Goal: Task Accomplishment & Management: Manage account settings

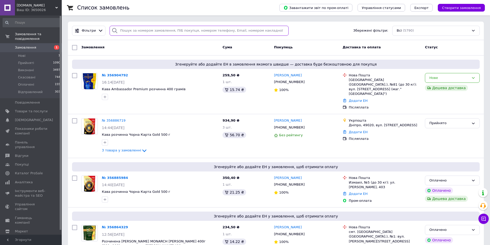
click at [157, 29] on input "search" at bounding box center [199, 31] width 179 height 10
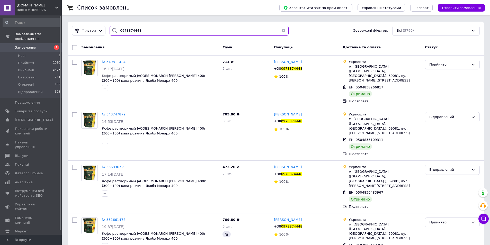
type input "0978874448"
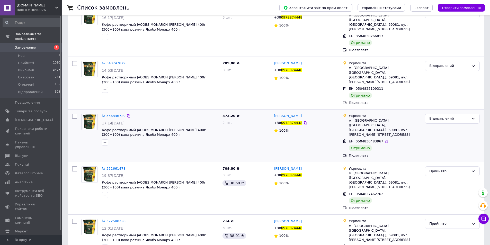
scroll to position [51, 0]
click at [114, 114] on span "№ 336336729" at bounding box center [114, 116] width 24 height 4
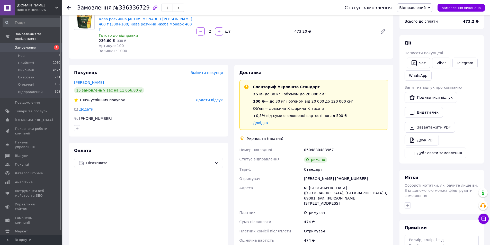
scroll to position [129, 0]
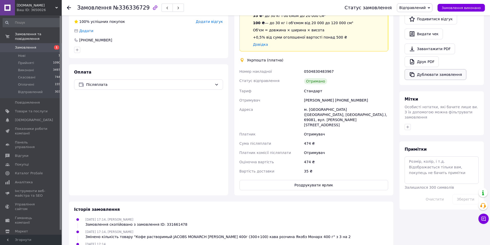
click at [418, 74] on button "Дублювати замовлення" at bounding box center [435, 74] width 62 height 11
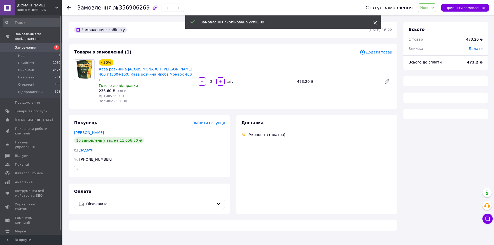
click at [374, 23] on use at bounding box center [374, 22] width 3 height 3
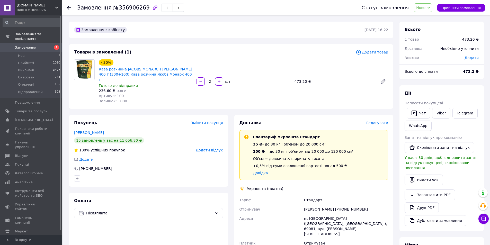
click at [431, 8] on span "Нове" at bounding box center [423, 7] width 18 height 9
click at [431, 49] on li "Відправлений" at bounding box center [429, 49] width 30 height 8
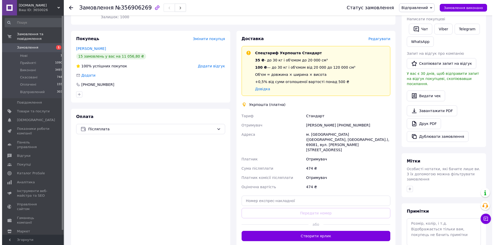
scroll to position [36, 0]
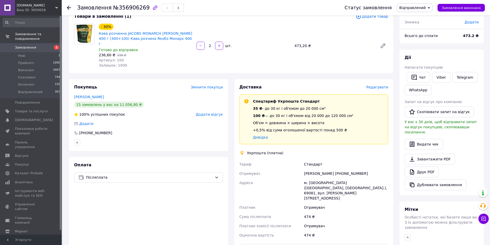
click at [384, 85] on span "Редагувати" at bounding box center [377, 87] width 22 height 4
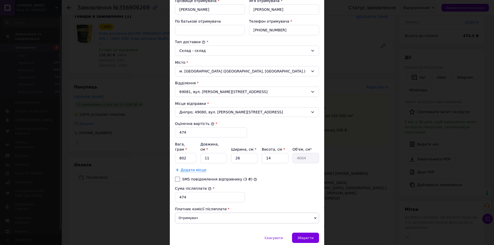
scroll to position [103, 0]
drag, startPoint x: 188, startPoint y: 132, endPoint x: 183, endPoint y: 132, distance: 4.4
click at [183, 132] on input "474" at bounding box center [211, 132] width 72 height 10
drag, startPoint x: 185, startPoint y: 154, endPoint x: 180, endPoint y: 154, distance: 5.4
click at [180, 154] on input "802" at bounding box center [185, 157] width 21 height 10
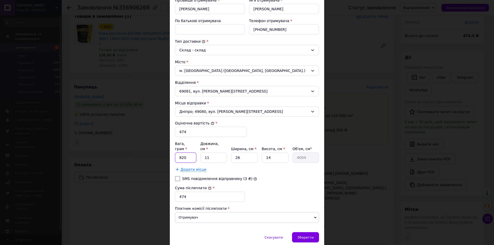
type input "820"
click at [208, 154] on input "11" at bounding box center [213, 157] width 26 height 10
type input "3"
type input "1092"
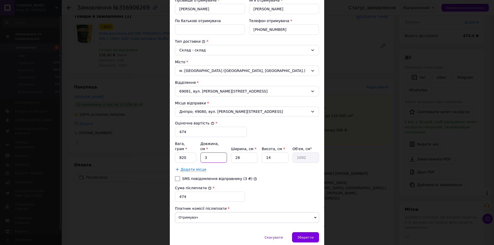
type input "30"
type input "10920"
type input "30"
click at [271, 153] on input "14" at bounding box center [274, 157] width 26 height 10
type input "147"
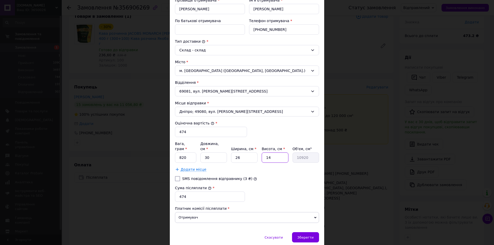
type input "114660"
click at [268, 152] on input "147" at bounding box center [274, 157] width 26 height 10
type input "7"
type input "5460"
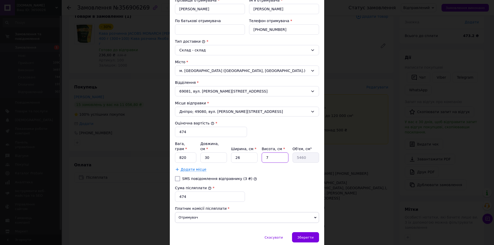
type input "7"
drag, startPoint x: 187, startPoint y: 134, endPoint x: 182, endPoint y: 133, distance: 4.7
click at [182, 133] on input "474" at bounding box center [211, 132] width 72 height 10
type input "470"
drag, startPoint x: 187, startPoint y: 191, endPoint x: 183, endPoint y: 192, distance: 3.9
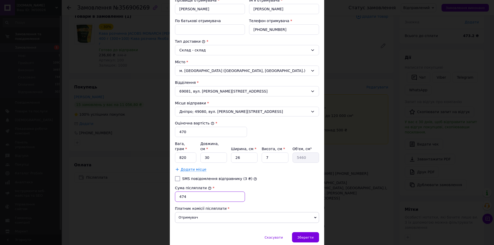
click at [183, 192] on input "474" at bounding box center [210, 197] width 70 height 10
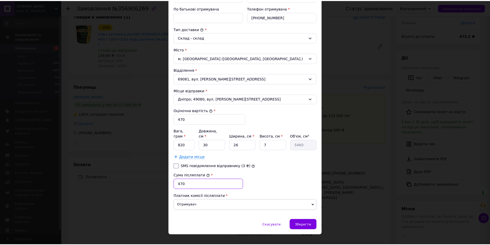
scroll to position [118, 0]
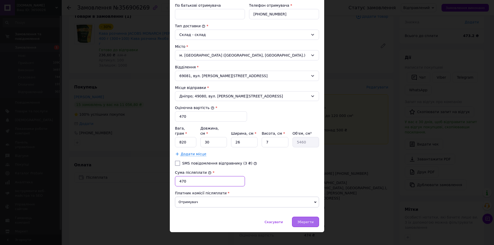
type input "470"
click at [304, 220] on span "Зберегти" at bounding box center [305, 222] width 16 height 4
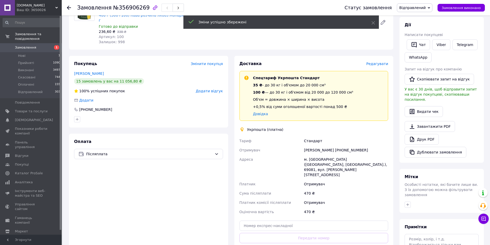
scroll to position [87, 0]
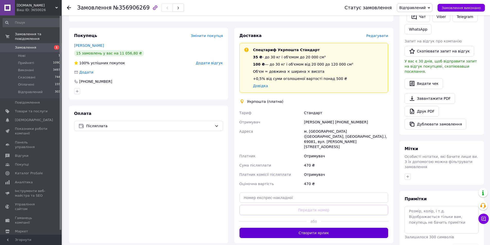
click at [349, 228] on button "Створити ярлик" at bounding box center [313, 233] width 149 height 10
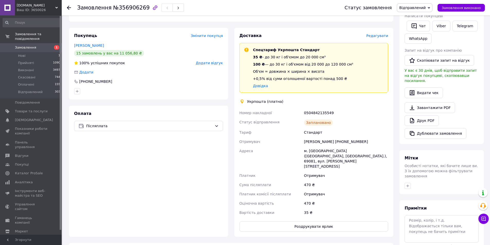
click at [26, 45] on span "Замовлення" at bounding box center [25, 47] width 21 height 5
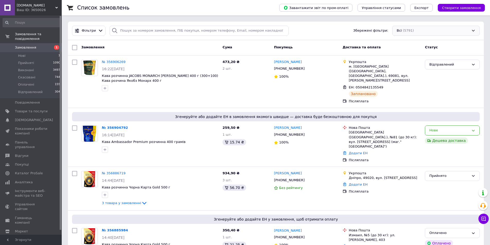
click at [431, 29] on div "Всі (5791)" at bounding box center [435, 31] width 87 height 10
click at [411, 51] on span "Укрпошта" at bounding box center [404, 50] width 17 height 5
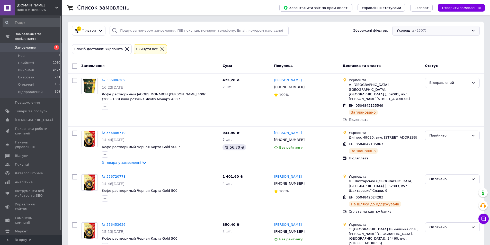
click at [444, 31] on div "Укрпошта (2307)" at bounding box center [435, 31] width 87 height 10
click at [408, 66] on span "Магазини Rozetka" at bounding box center [410, 68] width 28 height 5
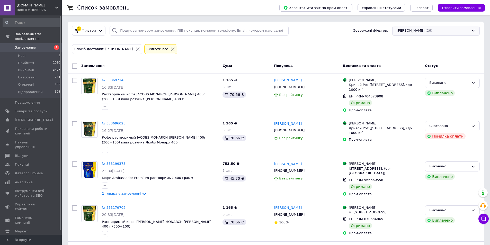
click at [438, 30] on div "Магазини Rozetka (26)" at bounding box center [435, 31] width 87 height 10
click at [409, 58] on span "Нова Пошта" at bounding box center [406, 59] width 21 height 5
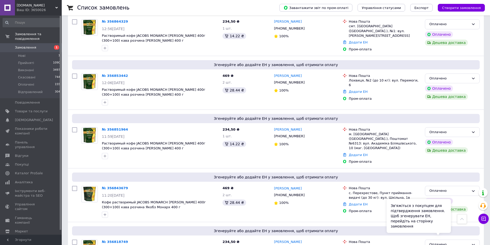
scroll to position [180, 0]
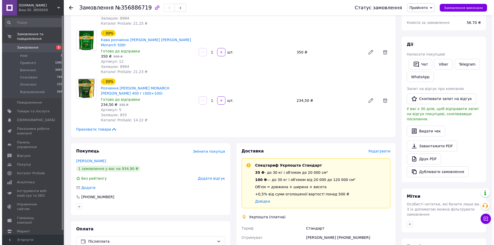
scroll to position [129, 0]
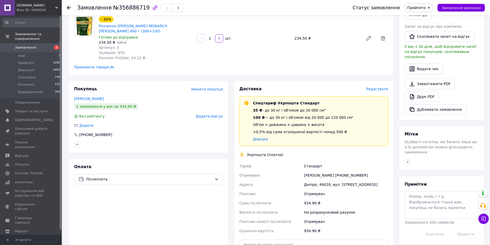
click at [374, 87] on span "Редагувати" at bounding box center [377, 89] width 22 height 4
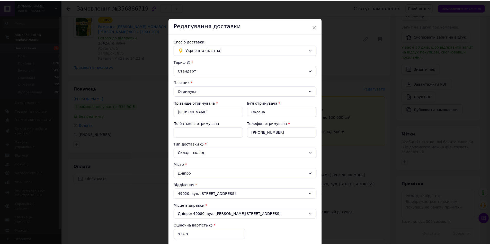
scroll to position [103, 0]
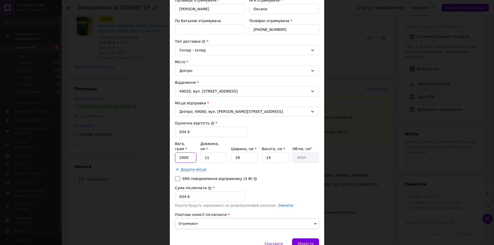
click at [184, 154] on input "2000" at bounding box center [185, 157] width 21 height 10
type input "1650"
click at [206, 154] on input "11" at bounding box center [213, 157] width 26 height 10
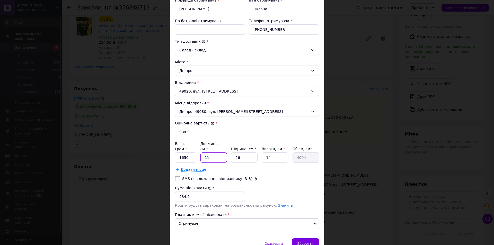
type input "3"
type input "1092"
type input "30"
type input "10920"
type input "30"
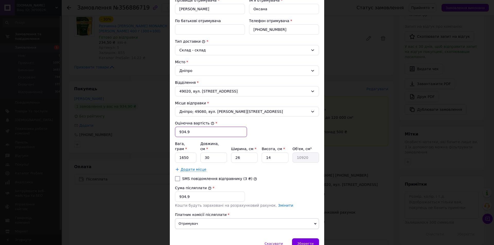
drag, startPoint x: 190, startPoint y: 131, endPoint x: 183, endPoint y: 133, distance: 7.0
click at [183, 133] on input "934.9" at bounding box center [211, 132] width 72 height 10
type input "935"
drag, startPoint x: 189, startPoint y: 190, endPoint x: 183, endPoint y: 191, distance: 6.7
click at [183, 192] on input "934.9" at bounding box center [210, 197] width 70 height 10
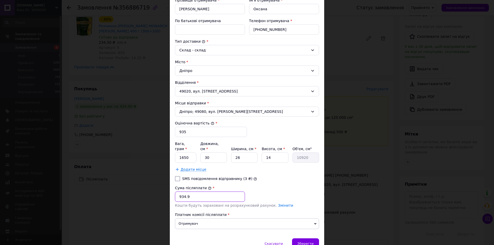
click at [182, 192] on input "934.9" at bounding box center [210, 197] width 70 height 10
type input "935"
click at [306, 242] on span "Зберегти" at bounding box center [305, 244] width 16 height 4
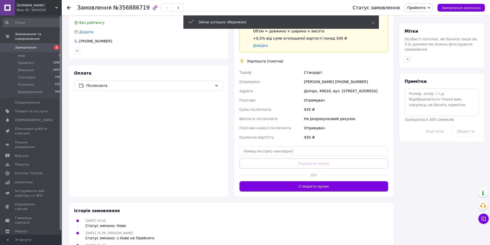
scroll to position [254, 0]
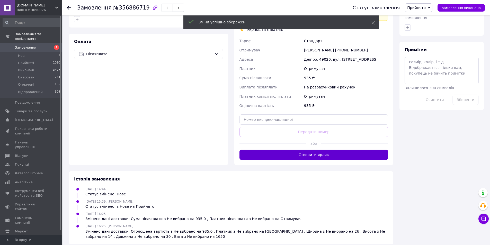
click at [322, 150] on button "Створити ярлик" at bounding box center [313, 155] width 149 height 10
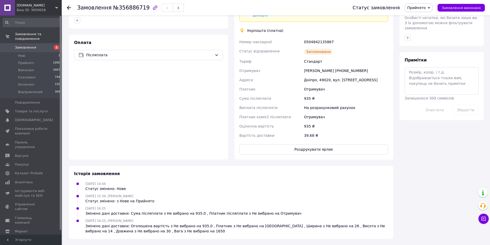
scroll to position [247, 0]
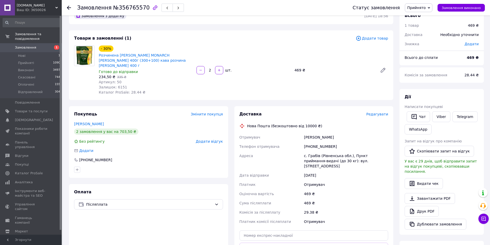
scroll to position [26, 0]
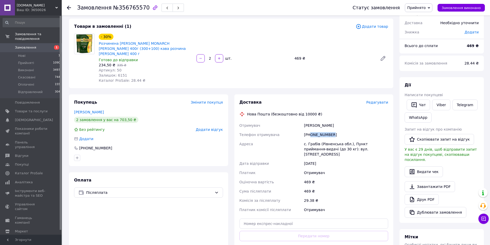
drag, startPoint x: 333, startPoint y: 127, endPoint x: 309, endPoint y: 131, distance: 24.4
click at [309, 131] on div "[PHONE_NUMBER]" at bounding box center [346, 134] width 86 height 9
copy div "0683320852"
click at [286, 219] on input "text" at bounding box center [313, 224] width 149 height 10
paste input "20451225245345"
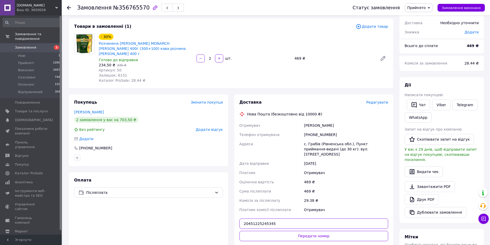
type input "20451225245345"
click at [286, 231] on button "Передати номер" at bounding box center [313, 236] width 149 height 10
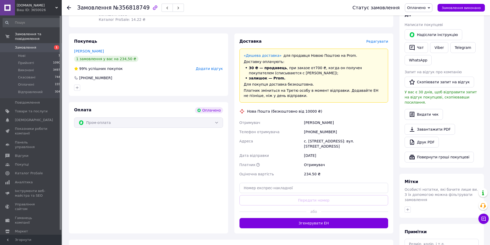
scroll to position [302, 0]
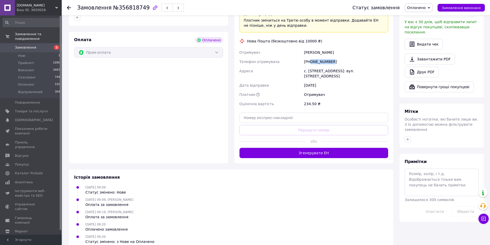
drag, startPoint x: 336, startPoint y: 51, endPoint x: 311, endPoint y: 53, distance: 24.5
click at [311, 57] on div "+380919175814" at bounding box center [346, 61] width 86 height 9
copy div "0919175814"
click at [288, 113] on input "text" at bounding box center [313, 118] width 149 height 10
paste input "20451225247423"
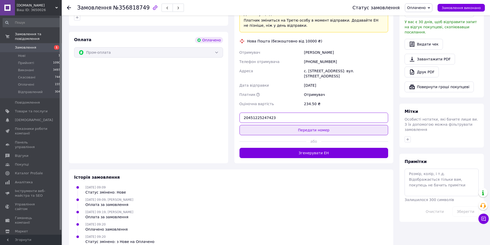
type input "20451225247423"
click at [294, 125] on button "Передати номер" at bounding box center [313, 130] width 149 height 10
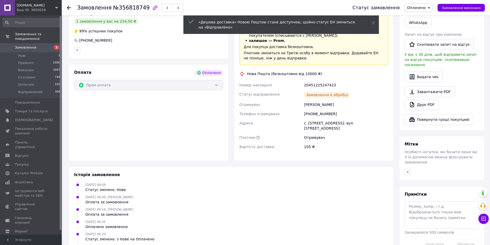
scroll to position [291, 0]
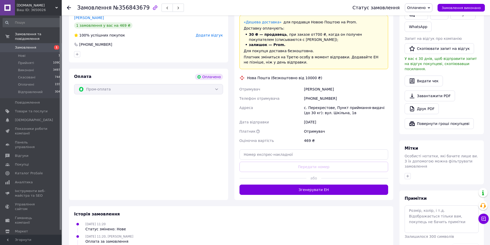
scroll to position [264, 0]
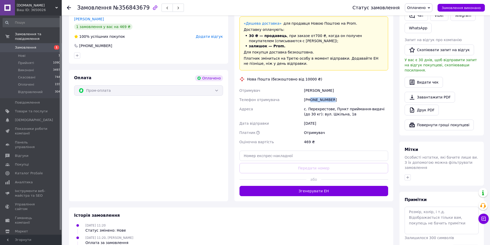
drag, startPoint x: 336, startPoint y: 89, endPoint x: 310, endPoint y: 88, distance: 26.0
click at [310, 95] on div "[PHONE_NUMBER]" at bounding box center [346, 99] width 86 height 9
copy div "0665465935"
click at [315, 151] on input "text" at bounding box center [313, 156] width 149 height 10
paste input "20451225248604"
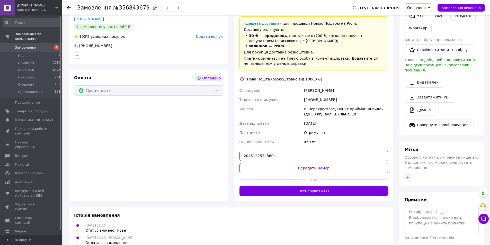
type input "20451225248604"
click at [311, 163] on button "Передати номер" at bounding box center [313, 168] width 149 height 10
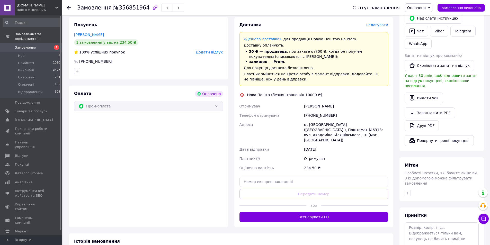
scroll to position [257, 0]
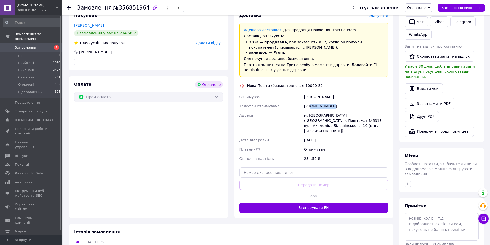
drag, startPoint x: 328, startPoint y: 93, endPoint x: 311, endPoint y: 95, distance: 17.1
click at [311, 102] on div "[PHONE_NUMBER]" at bounding box center [346, 106] width 86 height 9
copy div "0961161488"
drag, startPoint x: 342, startPoint y: 88, endPoint x: 300, endPoint y: 86, distance: 42.3
click at [300, 92] on div "Отримувач Афанасьев Кирилл Телефон отримувача +380961161488 Адреса м. Київ (Киї…" at bounding box center [313, 127] width 151 height 71
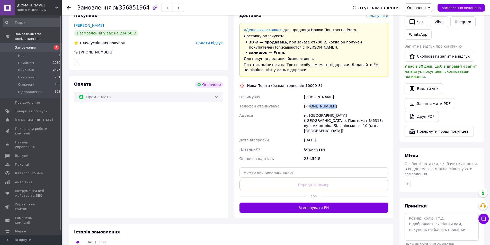
copy div "Отримувач Афанасьев Кирилл"
click at [312, 111] on div "м. Київ (Київська обл.), Поштомат №6313: вул. Академіка Біляшівського, 10 (маг.…" at bounding box center [346, 123] width 86 height 25
click at [313, 111] on div "м. Київ (Київська обл.), Поштомат №6313: вул. Академіка Біляшівського, 10 (маг.…" at bounding box center [346, 123] width 86 height 25
copy div "Київ"
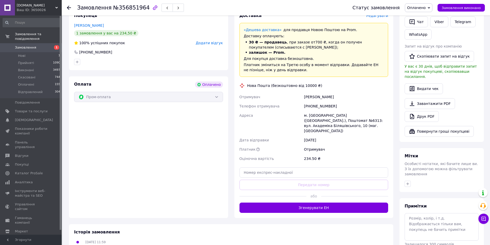
click at [369, 111] on div "м. Київ (Київська обл.), Поштомат №6313: вул. Академіка Біляшівського, 10 (маг.…" at bounding box center [346, 123] width 86 height 25
copy div "6313"
click at [327, 167] on input "text" at bounding box center [313, 172] width 149 height 10
paste input "20451225251226"
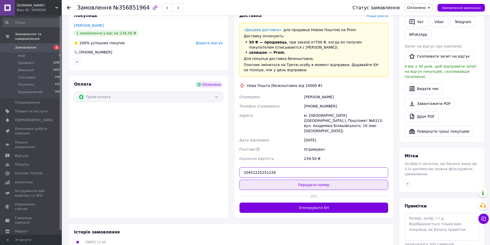
type input "20451225251226"
click at [314, 180] on button "Передати номер" at bounding box center [313, 185] width 149 height 10
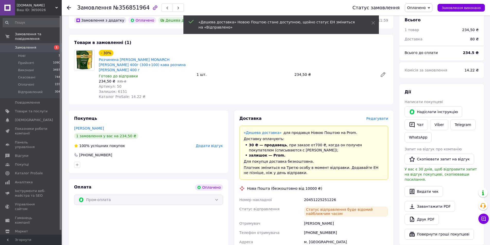
scroll to position [51, 0]
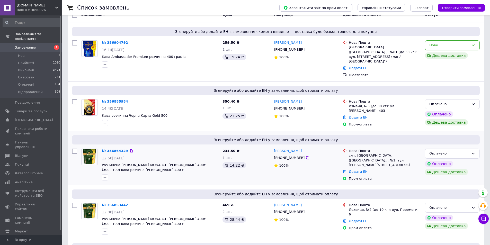
scroll to position [51, 0]
click at [466, 48] on div "Нове" at bounding box center [452, 45] width 55 height 10
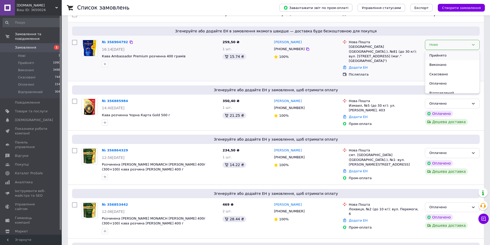
click at [451, 56] on li "Прийнято" at bounding box center [452, 56] width 54 height 10
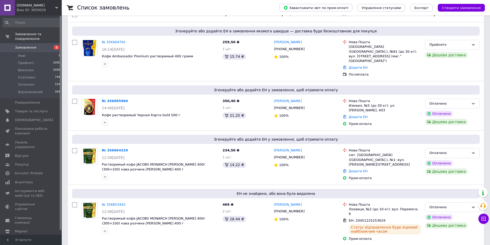
scroll to position [0, 0]
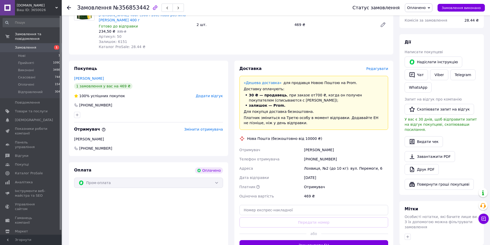
scroll to position [206, 0]
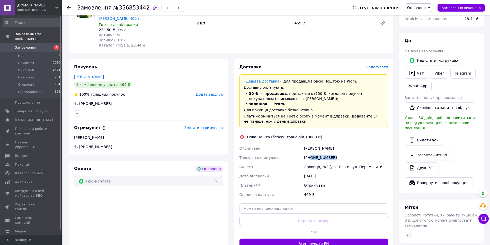
drag, startPoint x: 332, startPoint y: 148, endPoint x: 311, endPoint y: 149, distance: 21.6
click at [311, 153] on div "[PHONE_NUMBER]" at bounding box center [346, 157] width 86 height 9
copy div "0666470523"
drag, startPoint x: 332, startPoint y: 134, endPoint x: 296, endPoint y: 138, distance: 36.0
click at [296, 138] on div "Доставка Редагувати «Дешева доставка»   для продавця [GEOGRAPHIC_DATA] на Prom.…" at bounding box center [313, 156] width 149 height 185
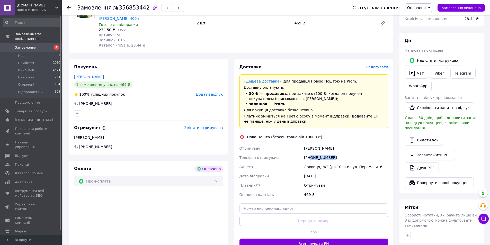
copy div "Отримувач [PERSON_NAME]"
click at [310, 162] on div "Лохвиця, №2 (до 10 кг): вул. Перемоги, 6" at bounding box center [346, 166] width 86 height 9
copy div "Лохвиця"
click at [281, 203] on input "text" at bounding box center [313, 208] width 149 height 10
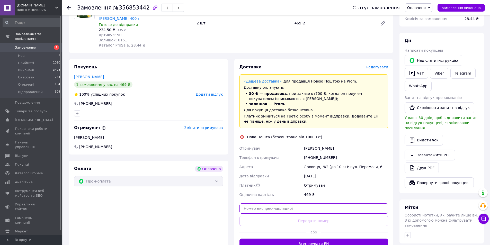
paste input "20451225253629"
type input "20451225253629"
click at [278, 216] on button "Передати номер" at bounding box center [313, 221] width 149 height 10
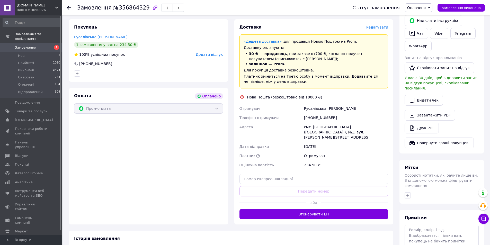
scroll to position [238, 0]
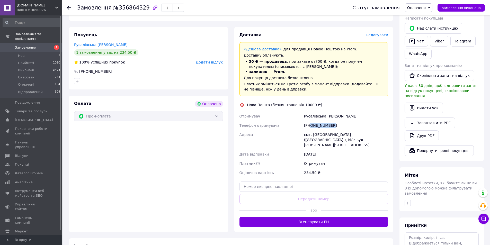
drag, startPoint x: 337, startPoint y: 115, endPoint x: 310, endPoint y: 115, distance: 27.0
click at [310, 121] on div "[PHONE_NUMBER]" at bounding box center [346, 125] width 86 height 9
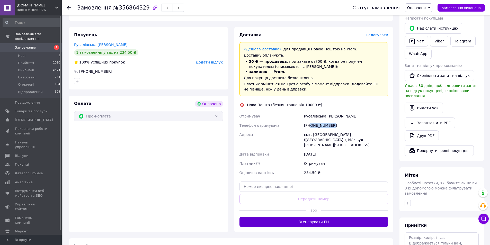
copy div "0636233510"
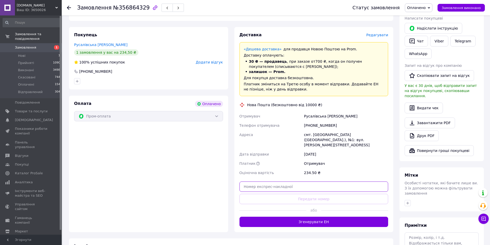
click at [303, 182] on input "text" at bounding box center [313, 187] width 149 height 10
paste input "20451225256535"
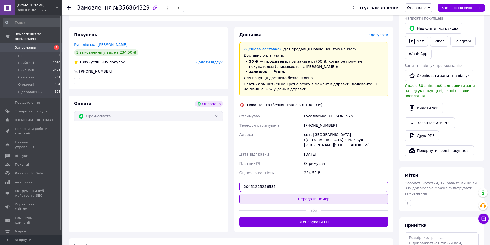
type input "20451225256535"
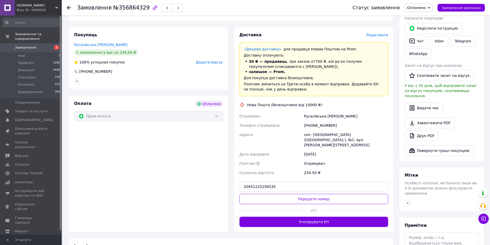
click at [300, 194] on button "Передати номер" at bounding box center [313, 199] width 149 height 10
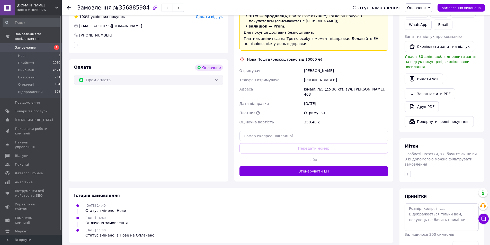
scroll to position [269, 0]
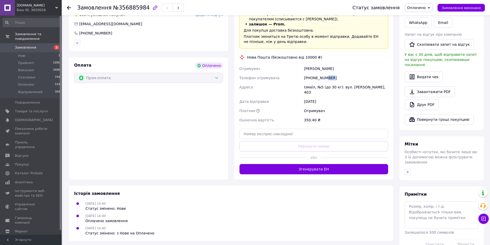
drag, startPoint x: 334, startPoint y: 71, endPoint x: 320, endPoint y: 73, distance: 14.7
click at [322, 73] on div "[PHONE_NUMBER]" at bounding box center [346, 77] width 86 height 9
click at [317, 73] on div "[PHONE_NUMBER]" at bounding box center [346, 77] width 86 height 9
click at [314, 73] on div "[PHONE_NUMBER]" at bounding box center [346, 77] width 86 height 9
drag, startPoint x: 314, startPoint y: 73, endPoint x: 309, endPoint y: 73, distance: 4.9
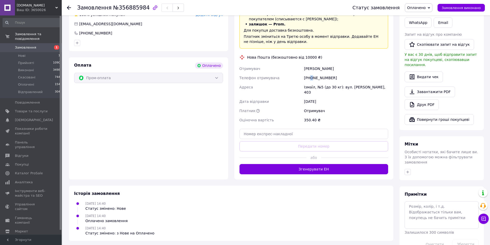
click at [309, 73] on div "[PHONE_NUMBER]" at bounding box center [346, 77] width 86 height 9
click at [314, 73] on div "[PHONE_NUMBER]" at bounding box center [346, 77] width 86 height 9
drag, startPoint x: 310, startPoint y: 73, endPoint x: 352, endPoint y: 73, distance: 41.9
click at [352, 73] on div "[PHONE_NUMBER]" at bounding box center [346, 77] width 86 height 9
copy div "0963136231"
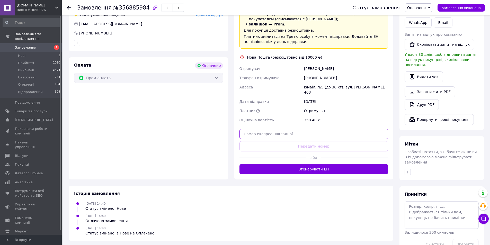
click at [328, 129] on input "text" at bounding box center [313, 134] width 149 height 10
paste input "20451225257211"
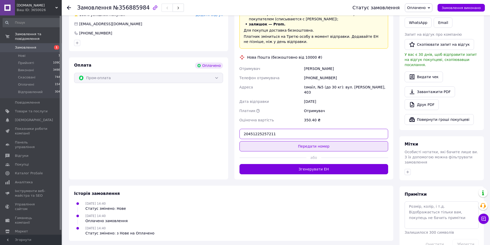
type input "20451225257211"
click at [319, 141] on button "Передати номер" at bounding box center [313, 146] width 149 height 10
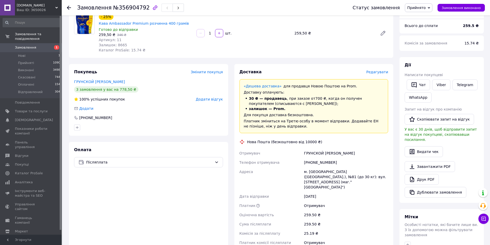
scroll to position [103, 0]
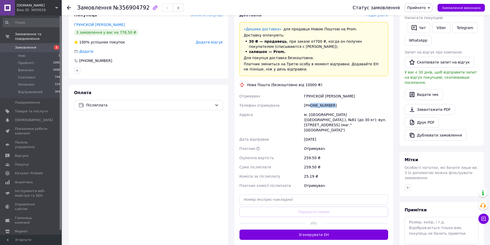
drag, startPoint x: 337, startPoint y: 98, endPoint x: 310, endPoint y: 99, distance: 26.5
click at [310, 101] on div "[PHONE_NUMBER]" at bounding box center [346, 105] width 86 height 9
copy div "0505573500"
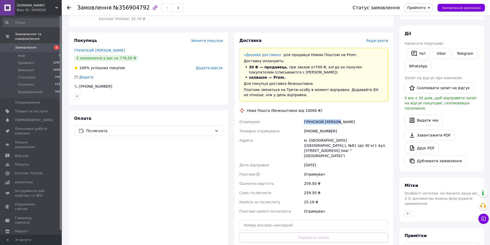
drag, startPoint x: 344, startPoint y: 115, endPoint x: 302, endPoint y: 115, distance: 41.7
click at [302, 117] on div "Отримувач ГРУНСКОЙ ВАЛЕРИЙ Телефон отримувача +380505573500 Адреса м. Київ (Киї…" at bounding box center [313, 166] width 151 height 99
copy div "Отримувач ГРУНСКОЙ ВАЛЕРИЙ"
click at [313, 136] on div "м. [GEOGRAPHIC_DATA] ([GEOGRAPHIC_DATA].), №81 (до 30 кг): вул. [STREET_ADDRESS…" at bounding box center [346, 148] width 86 height 25
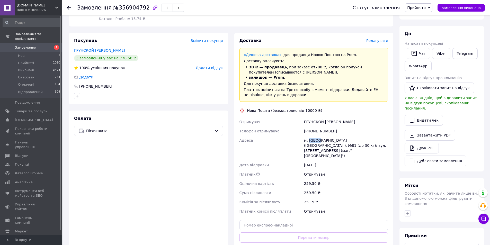
copy div "Київ"
paste input "20451225259802"
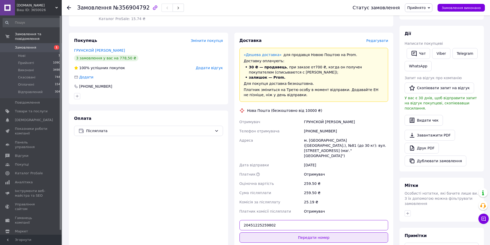
type input "20451225259802"
click at [323, 232] on button "Передати номер" at bounding box center [313, 237] width 149 height 10
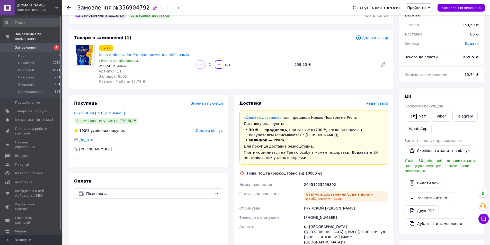
scroll to position [0, 0]
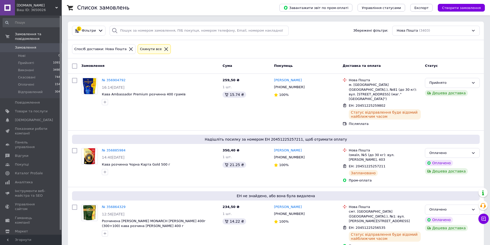
click at [164, 50] on icon at bounding box center [166, 49] width 5 height 5
